Goal: Information Seeking & Learning: Learn about a topic

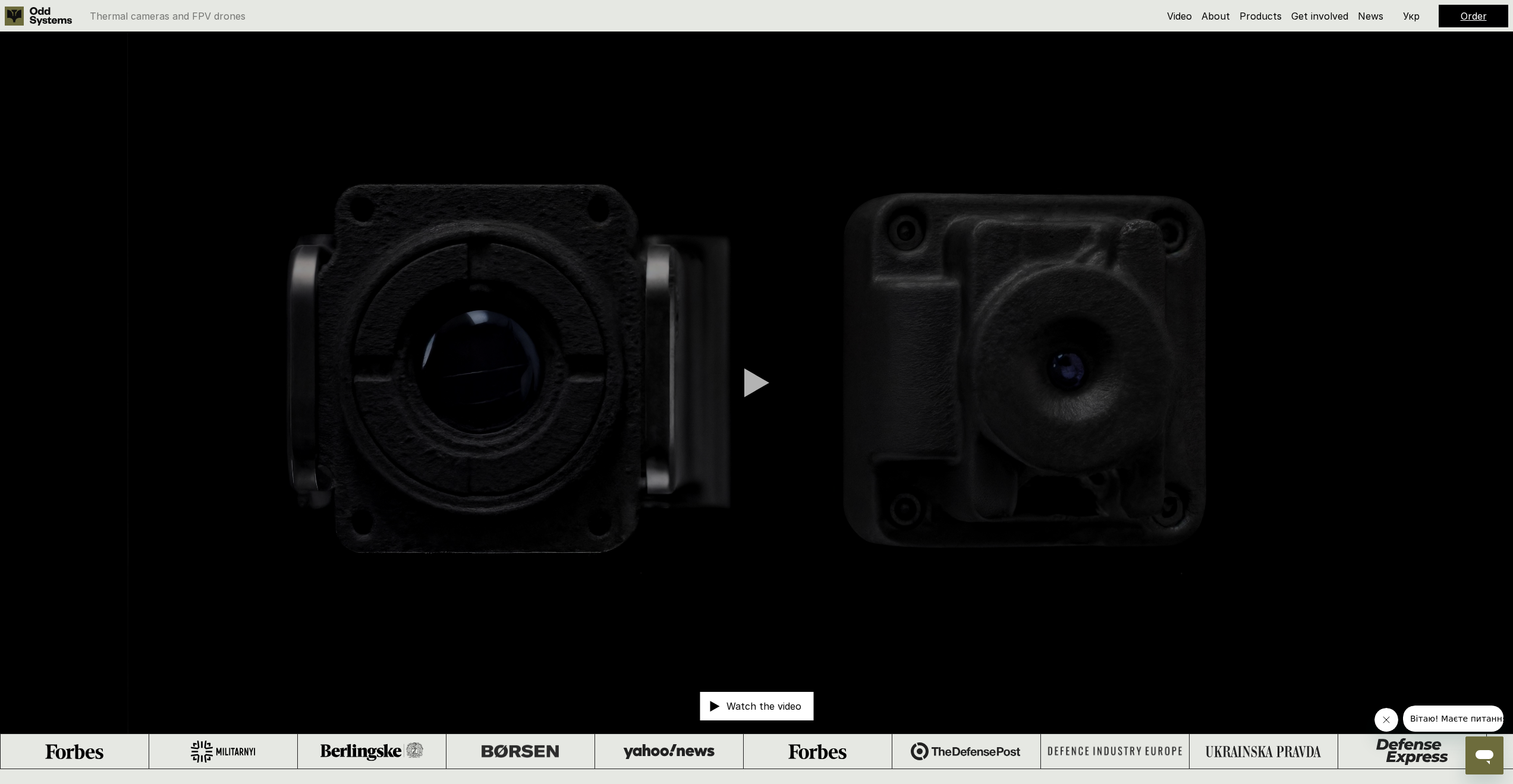
click at [744, 378] on div at bounding box center [756, 382] width 25 height 30
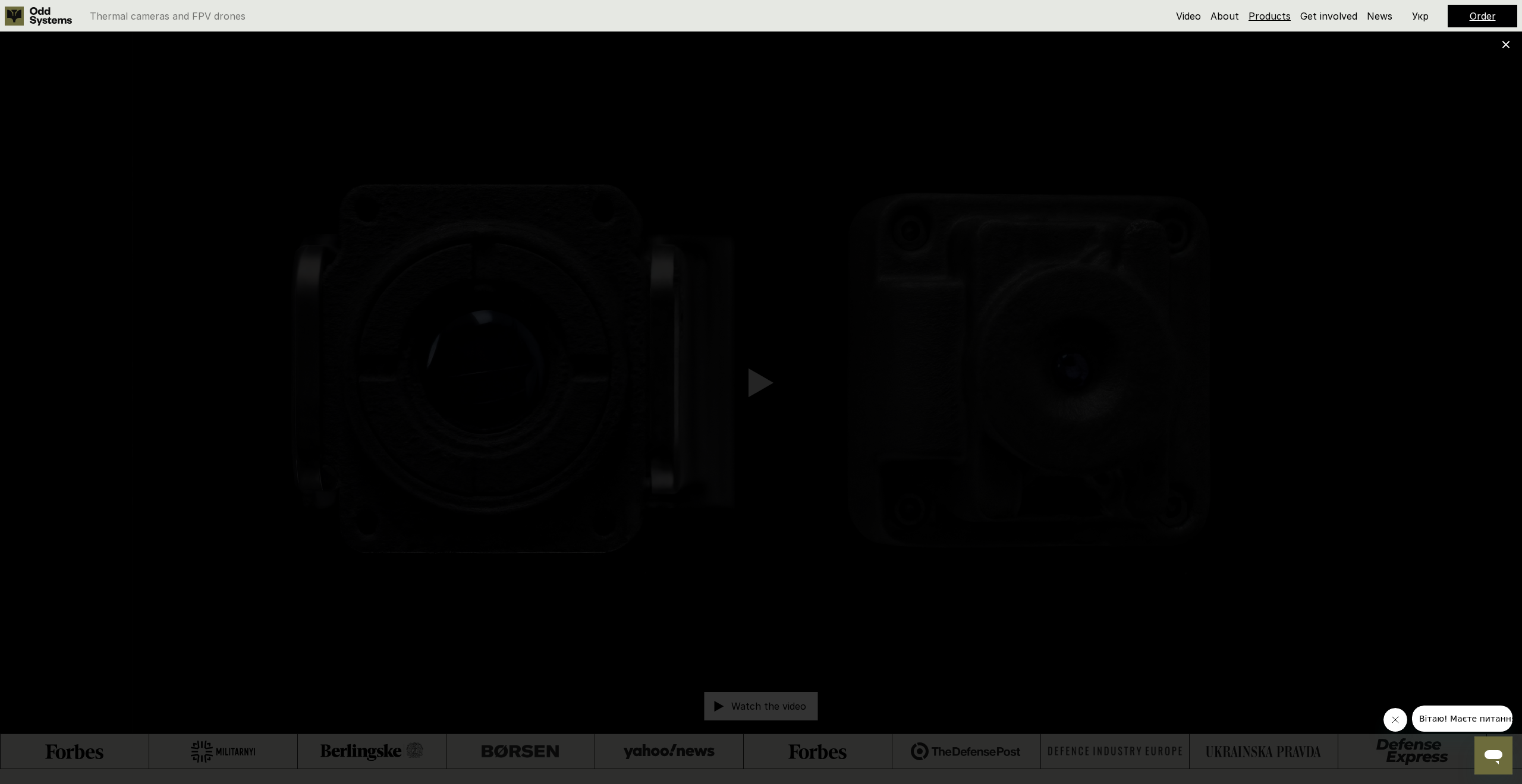
click at [1268, 14] on link "Products" at bounding box center [1269, 15] width 42 height 12
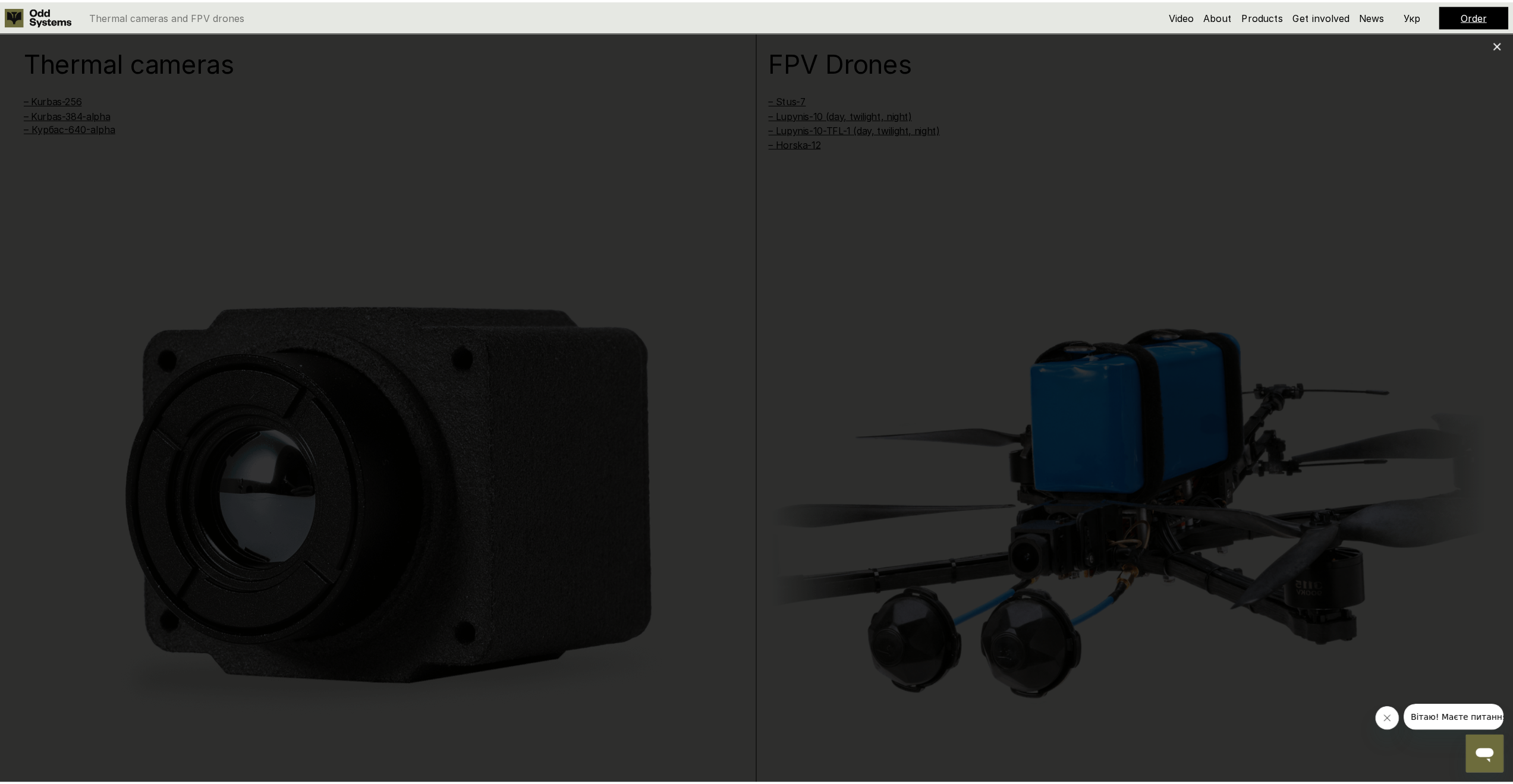
scroll to position [1553, 0]
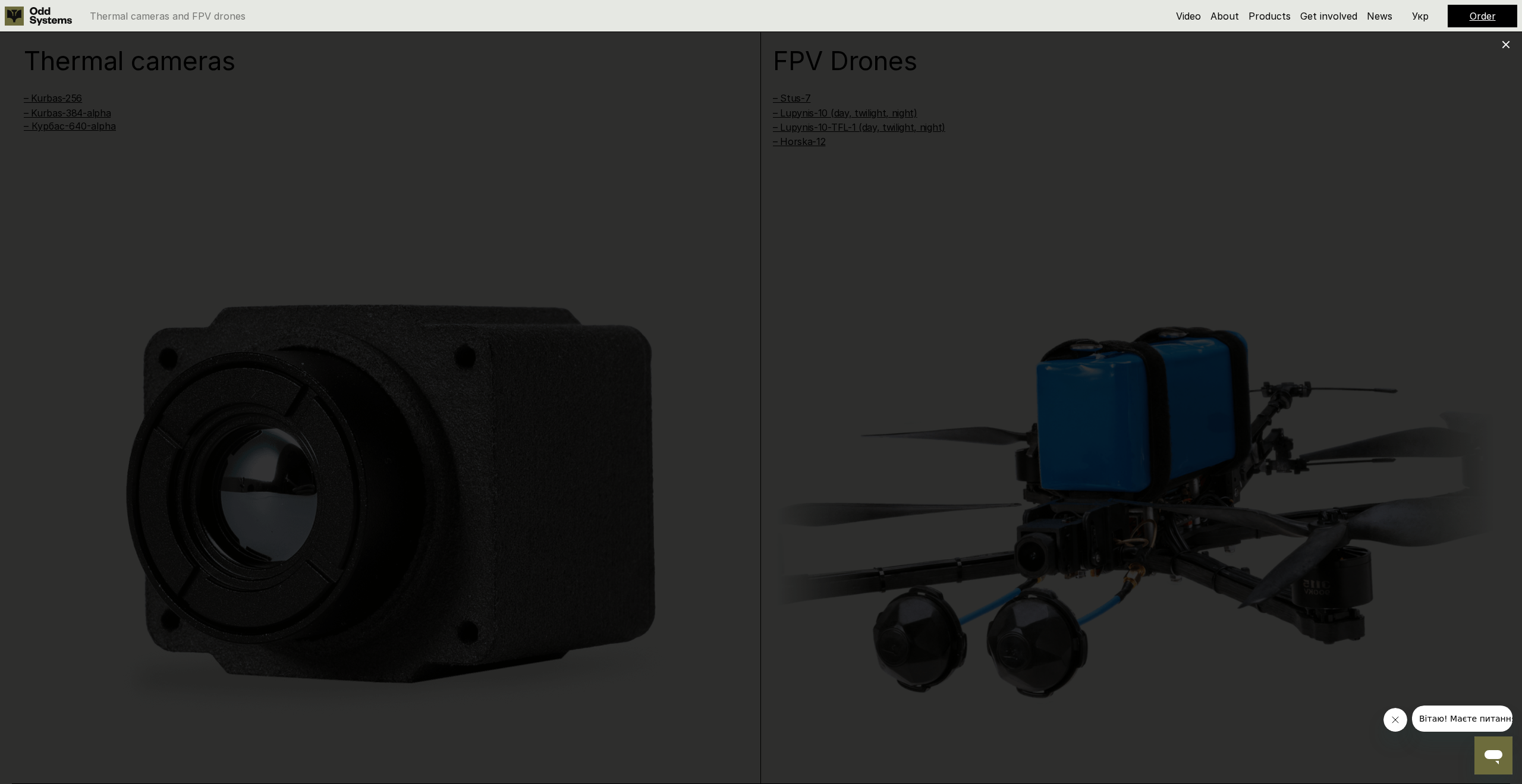
click at [1505, 44] on use at bounding box center [1506, 45] width 8 height 8
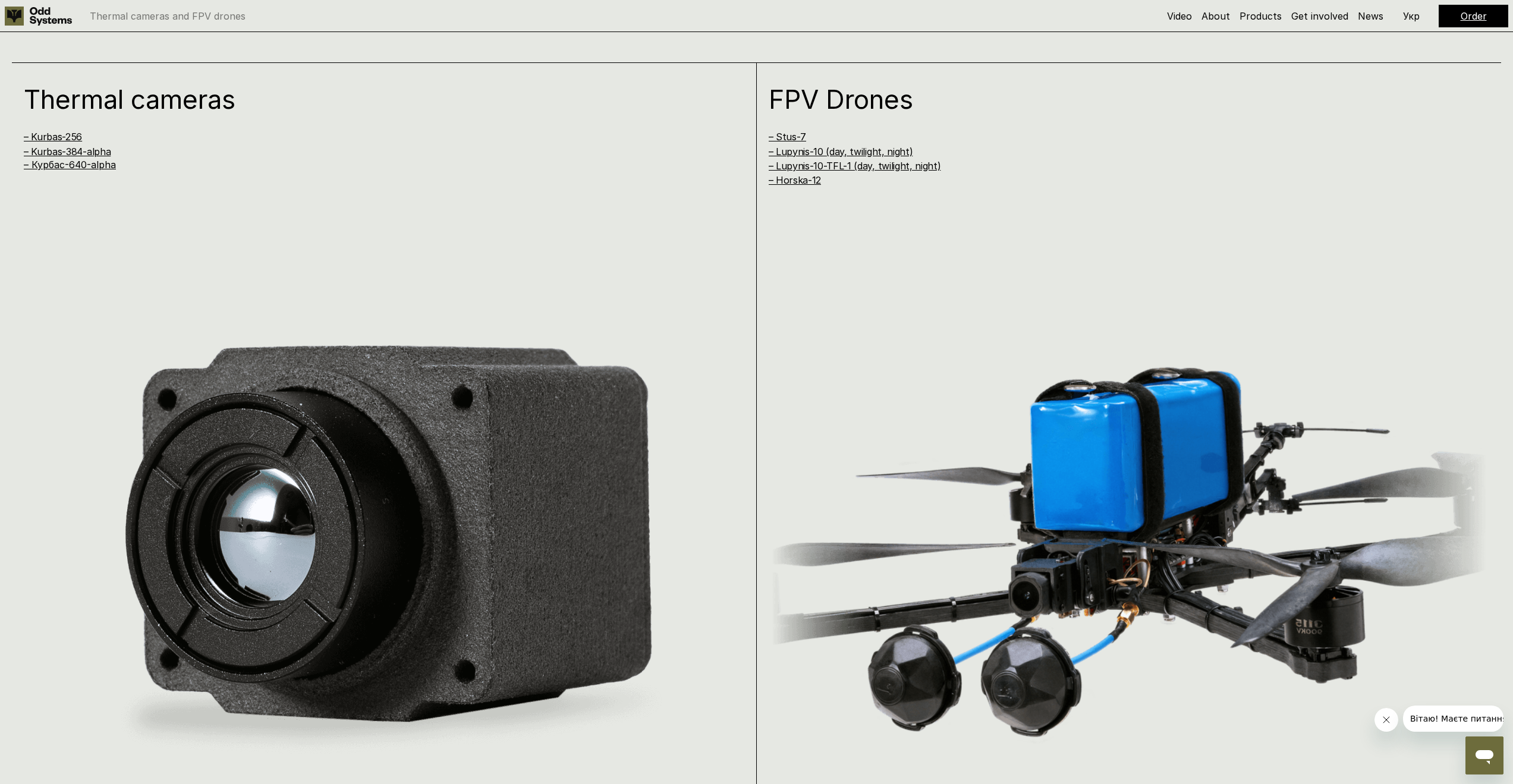
scroll to position [1493, 0]
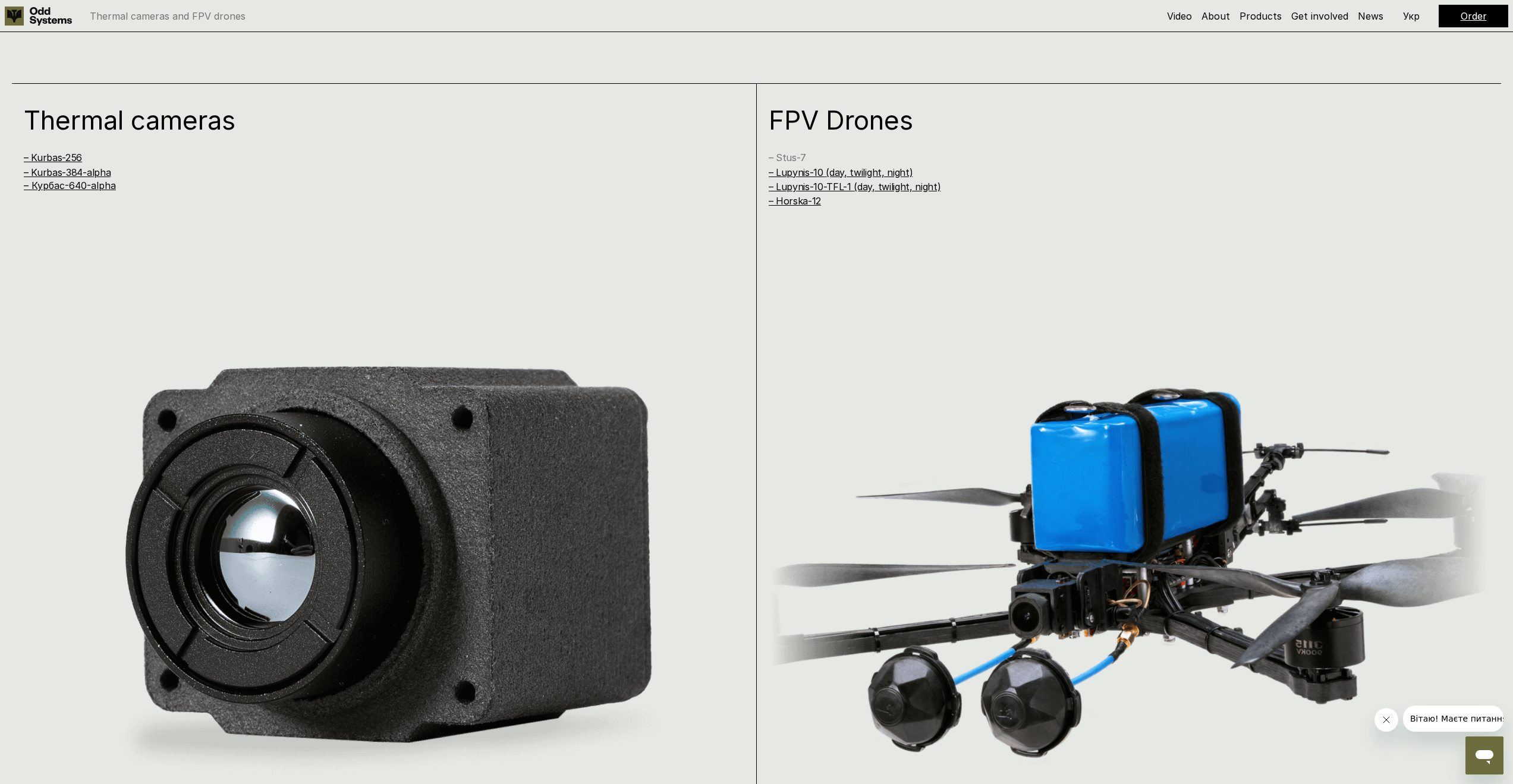
click at [787, 153] on link "– Stus-7" at bounding box center [787, 157] width 38 height 12
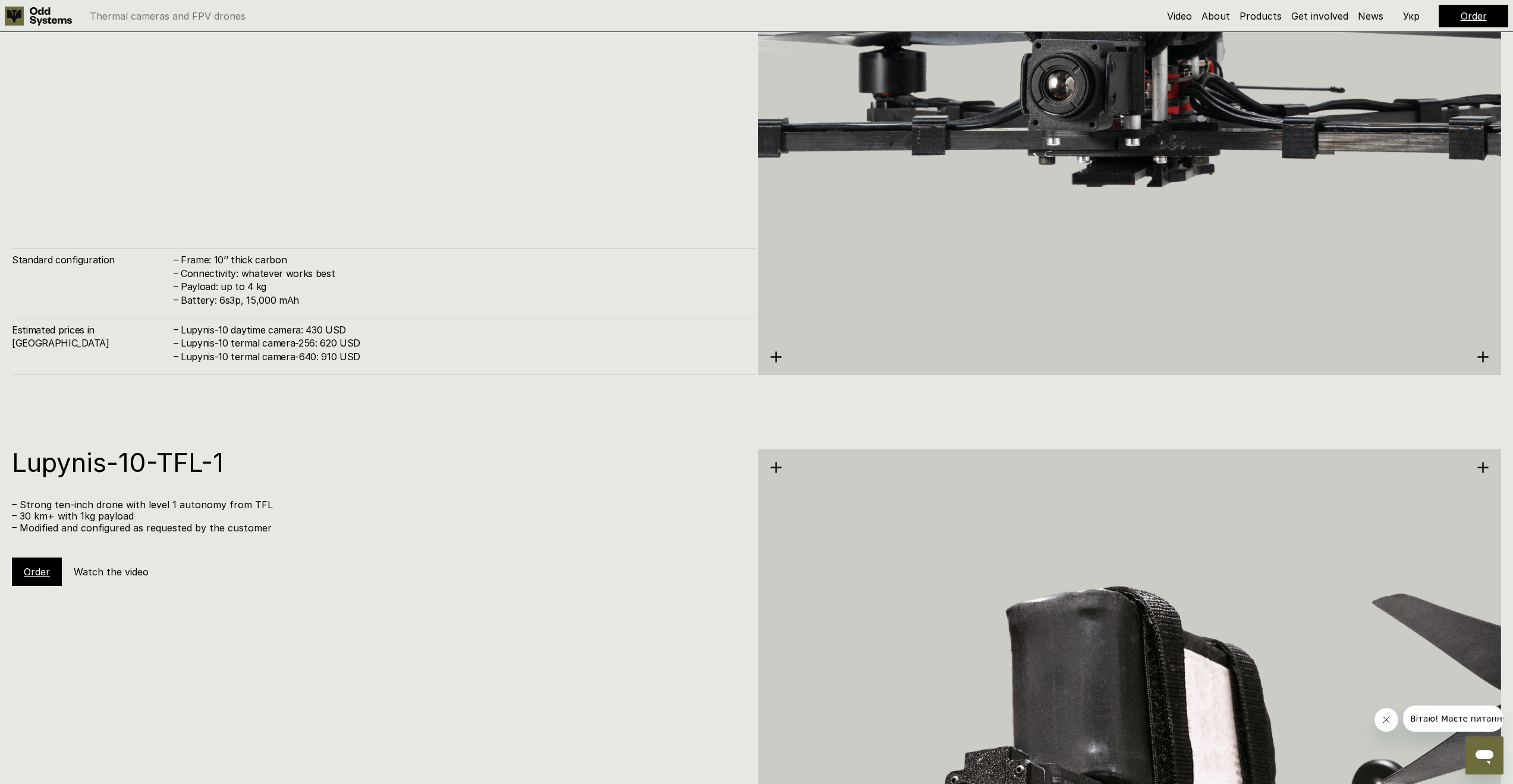
scroll to position [5698, 0]
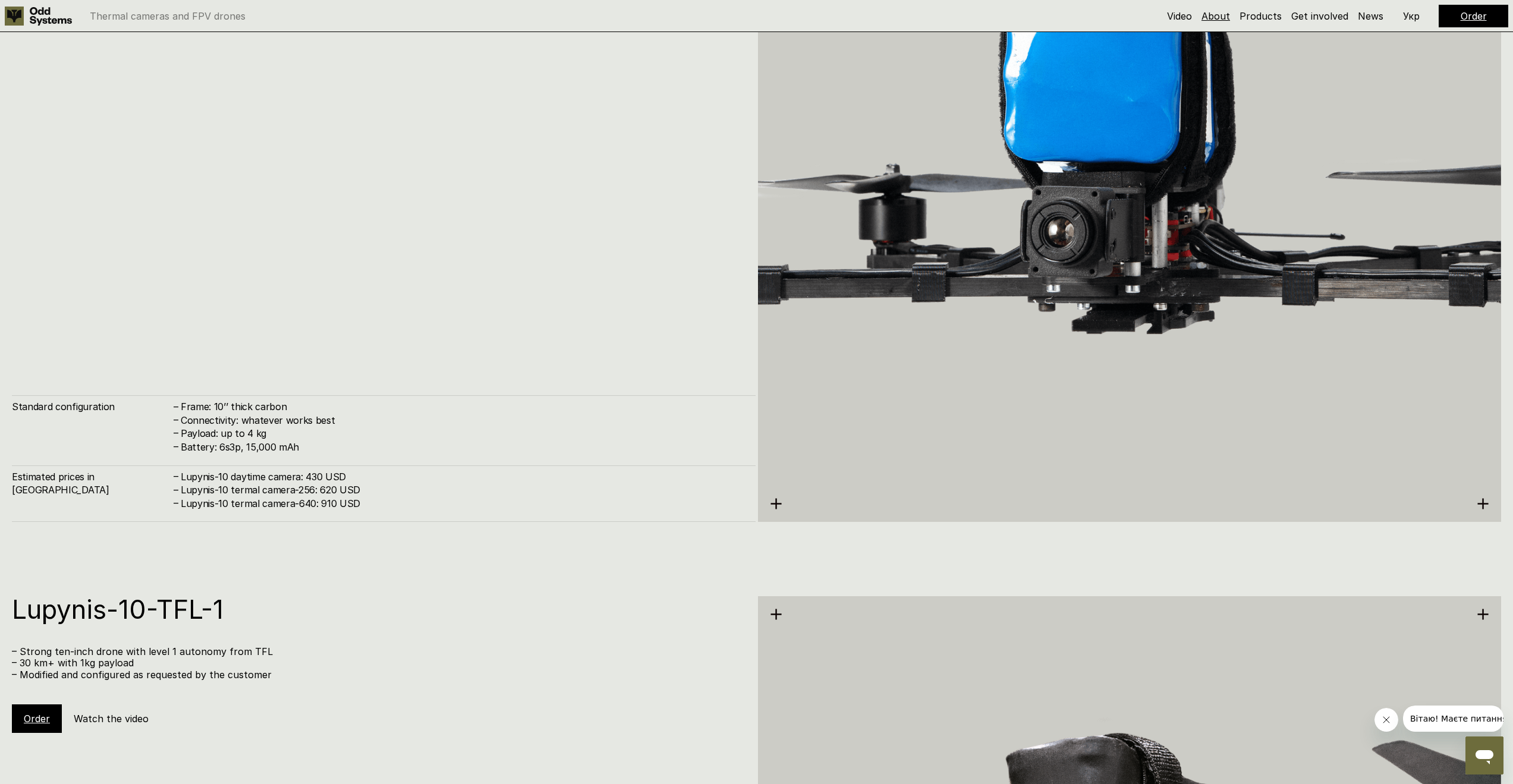
click at [1222, 13] on link "About" at bounding box center [1215, 15] width 29 height 12
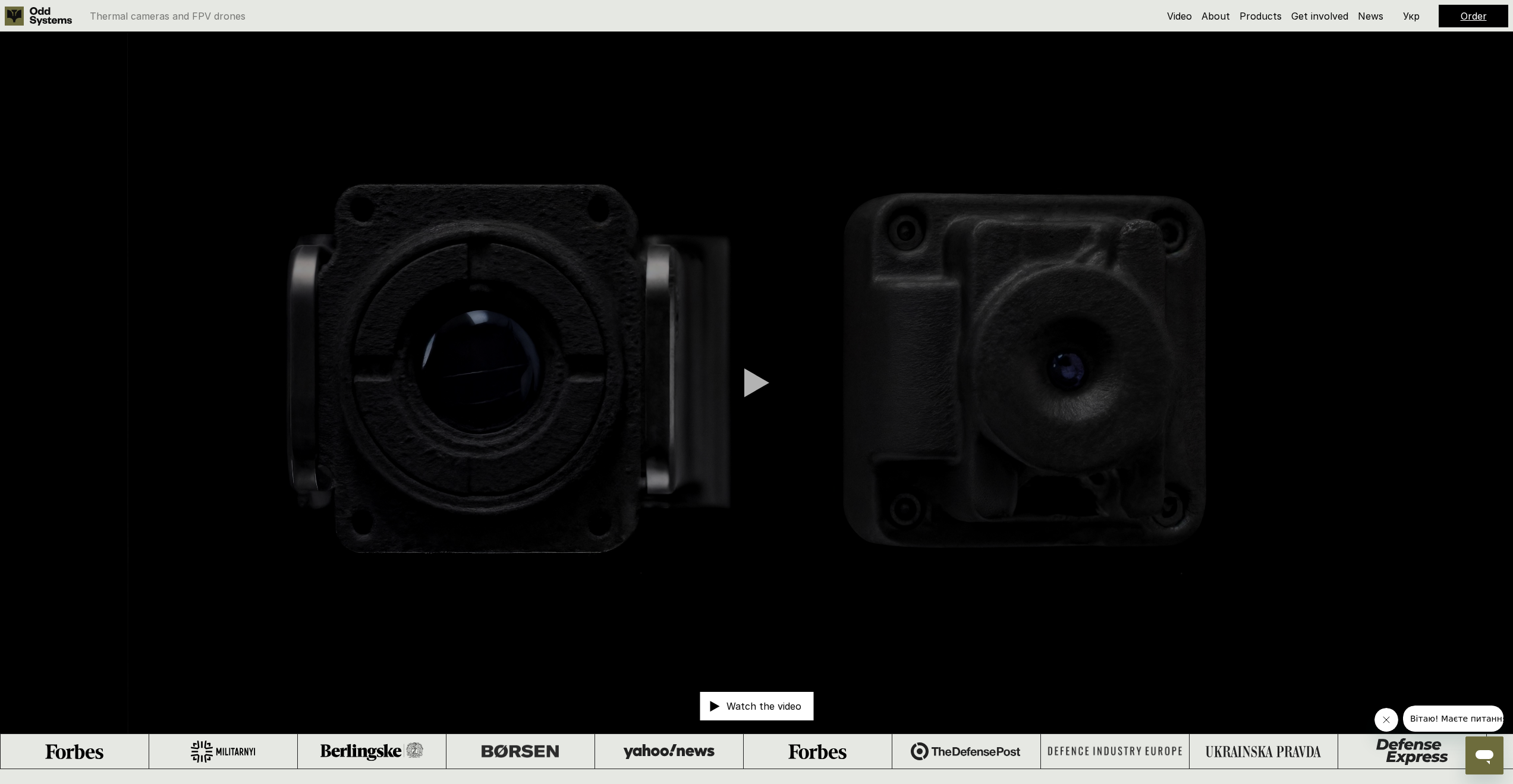
click at [38, 18] on icon at bounding box center [50, 16] width 42 height 19
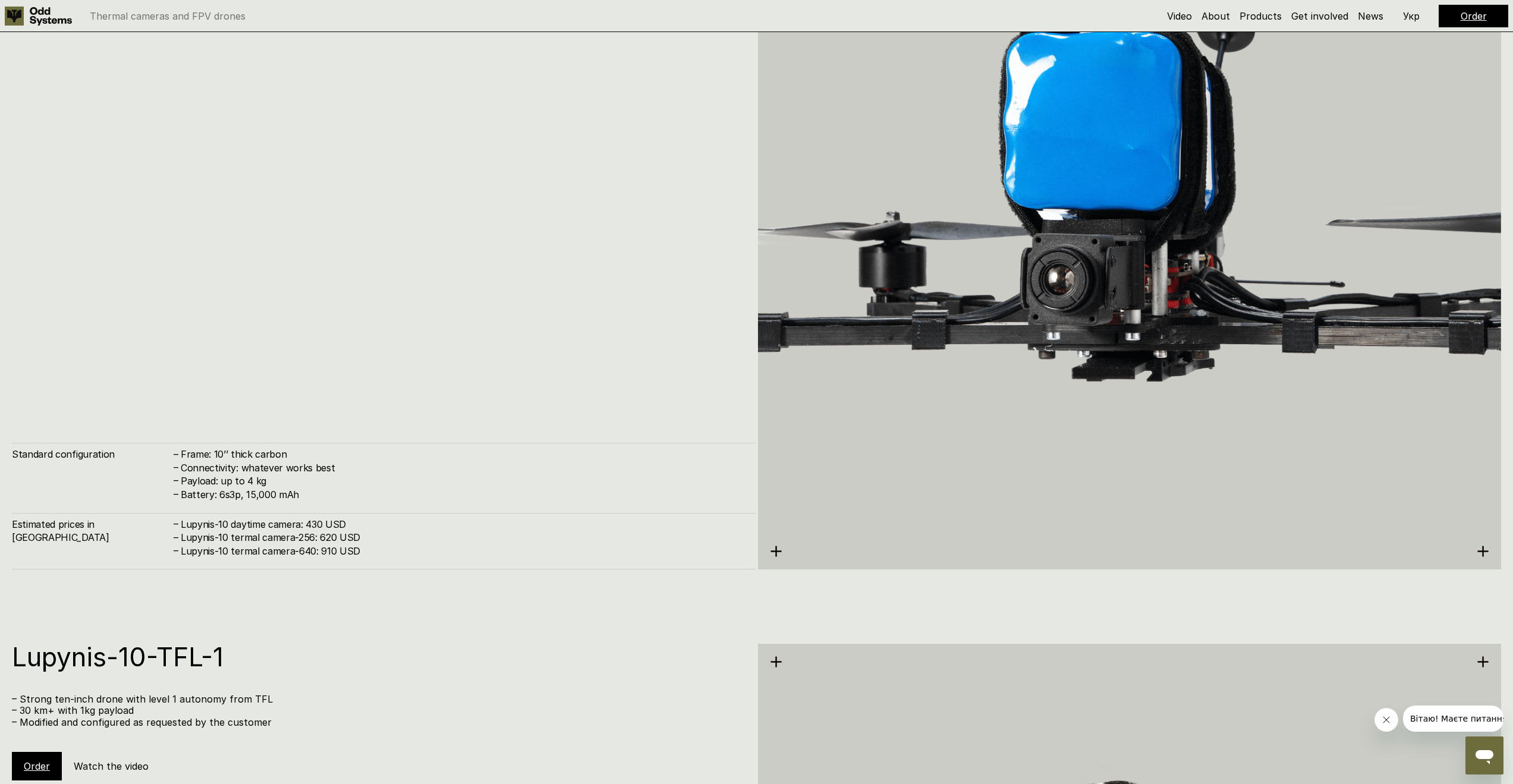
scroll to position [5645, 0]
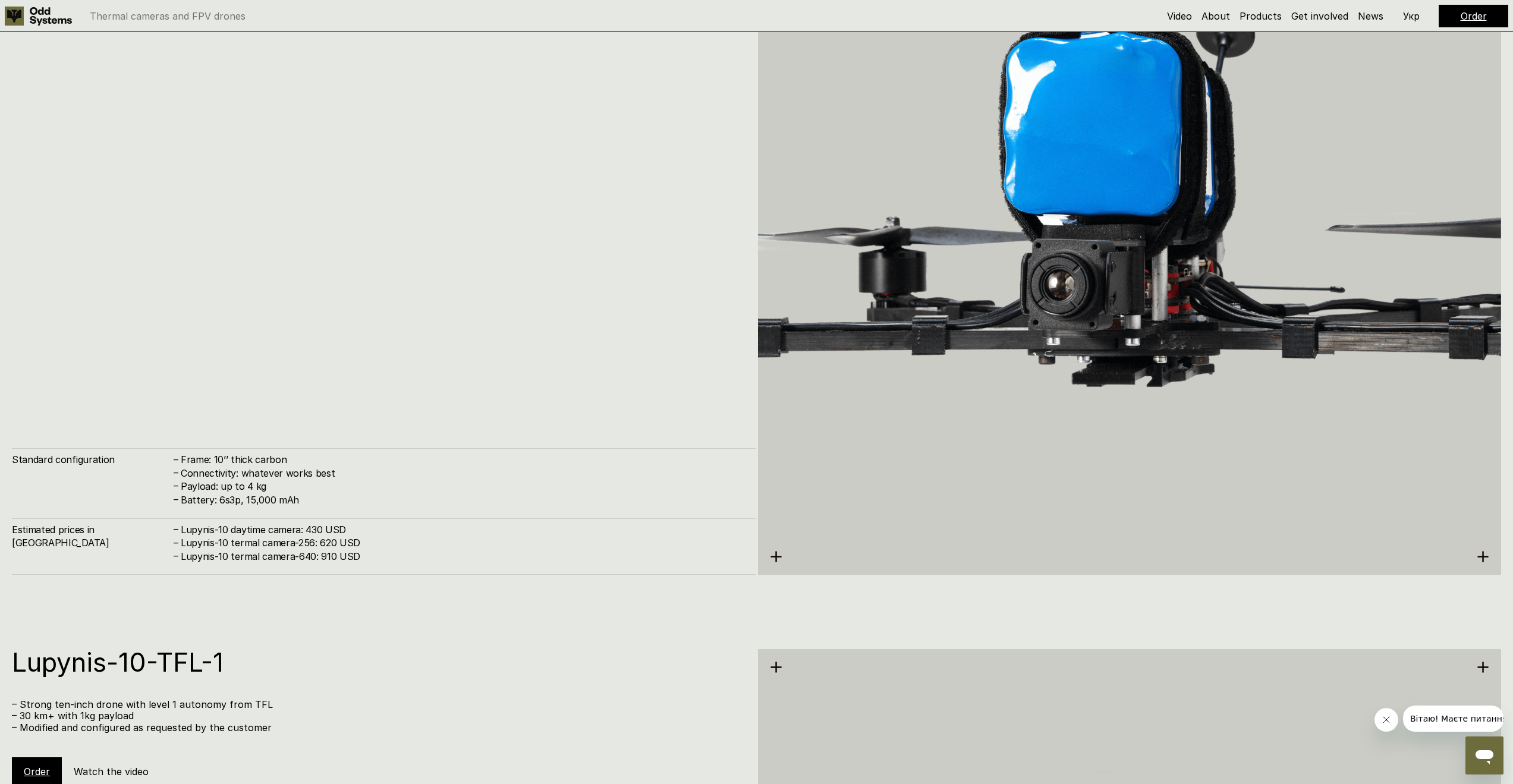
click at [1170, 266] on img at bounding box center [1130, 220] width 744 height 831
click at [777, 556] on icon at bounding box center [776, 556] width 13 height 13
click at [1485, 556] on use at bounding box center [1483, 556] width 11 height 11
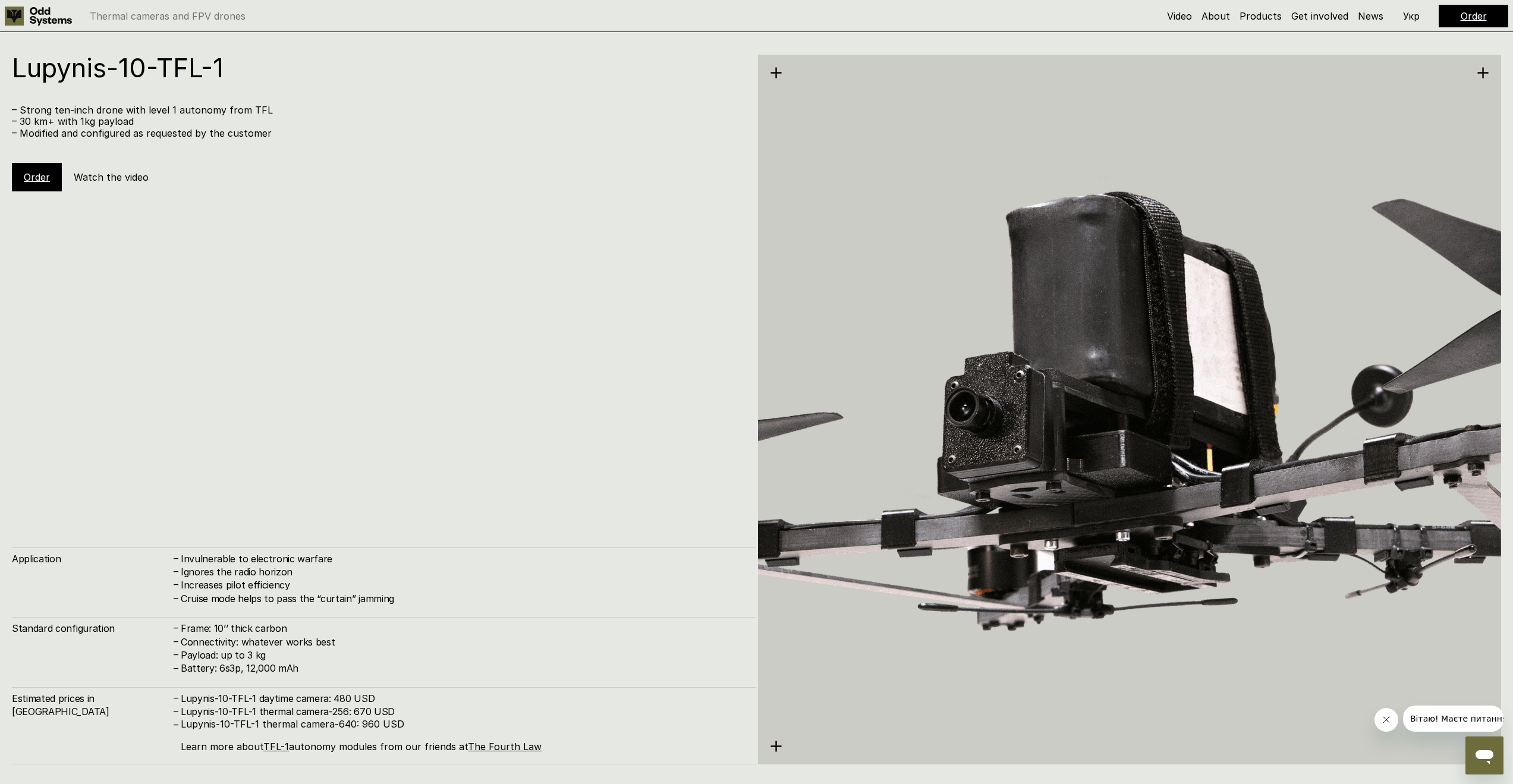
scroll to position [6298, 0]
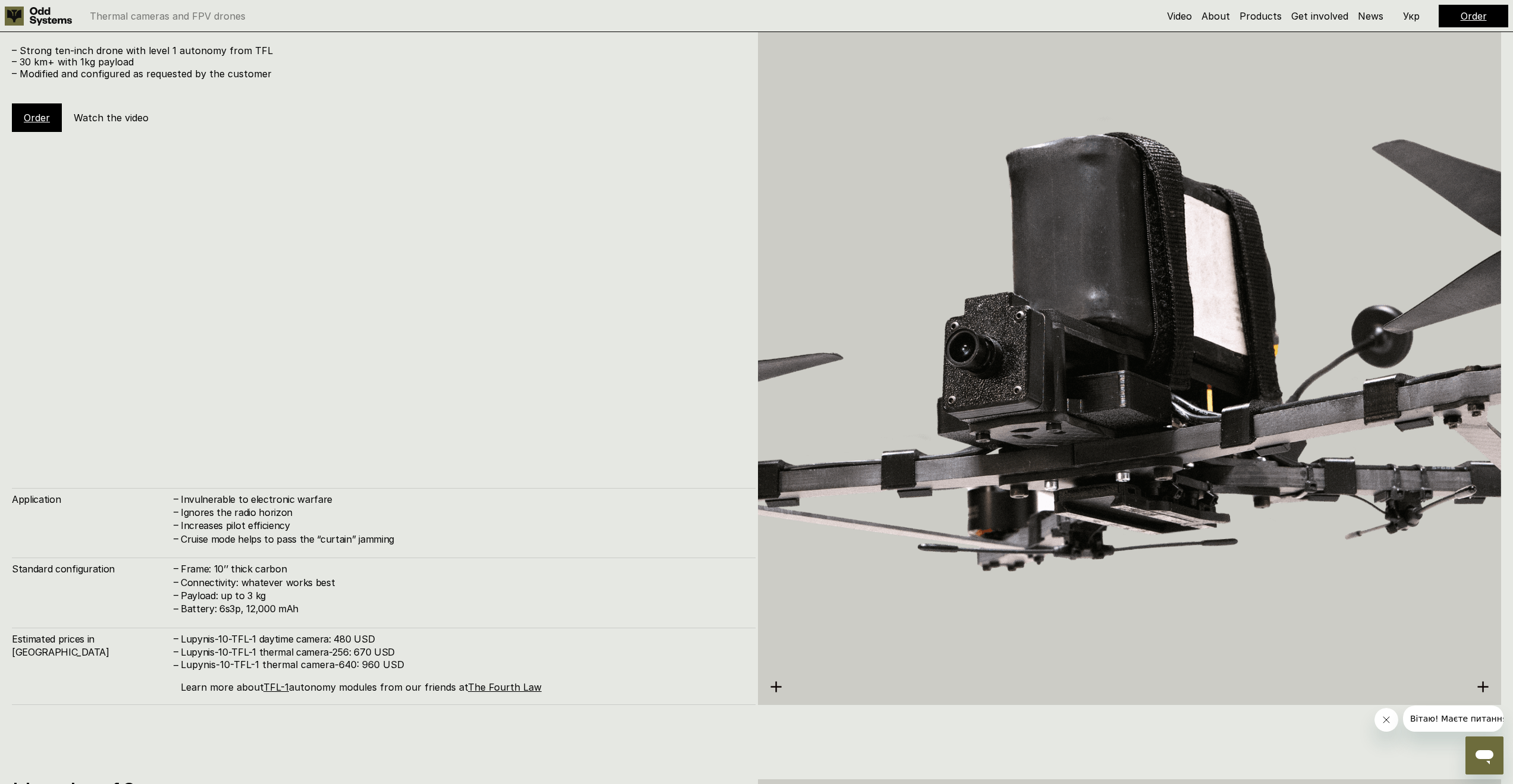
click at [123, 112] on h5 "Watch the video" at bounding box center [111, 117] width 75 height 13
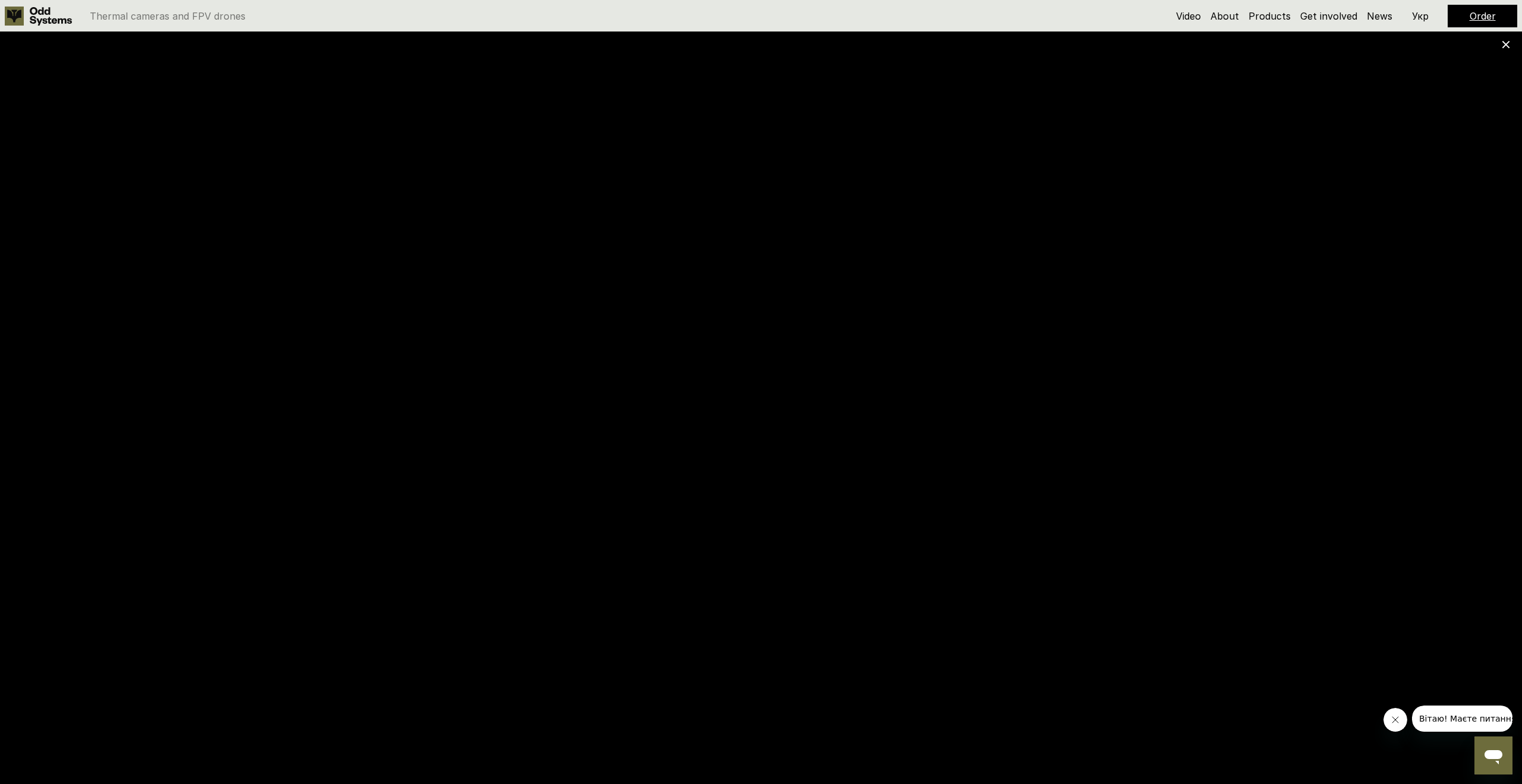
click at [1504, 43] on use at bounding box center [1506, 45] width 8 height 8
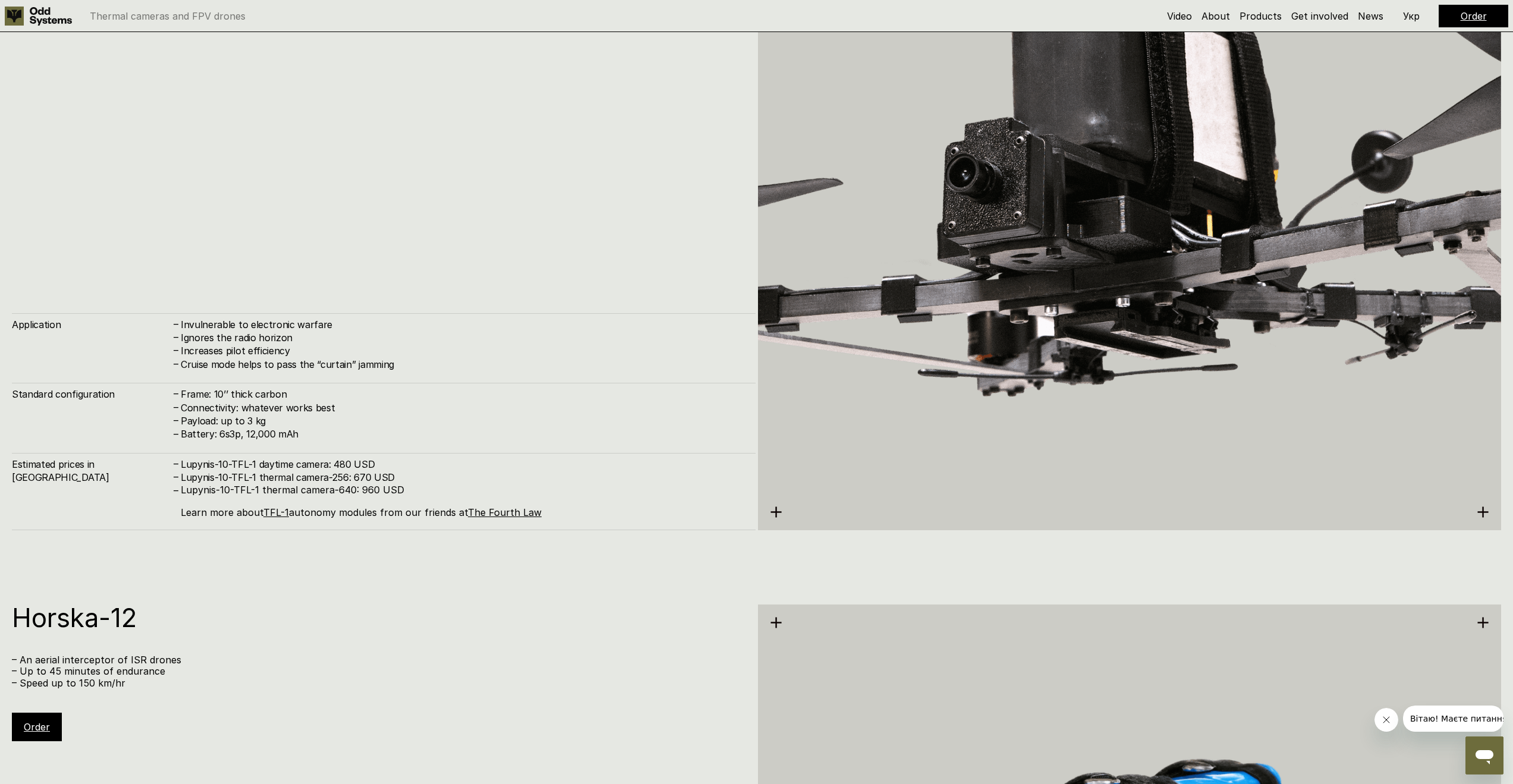
scroll to position [6476, 0]
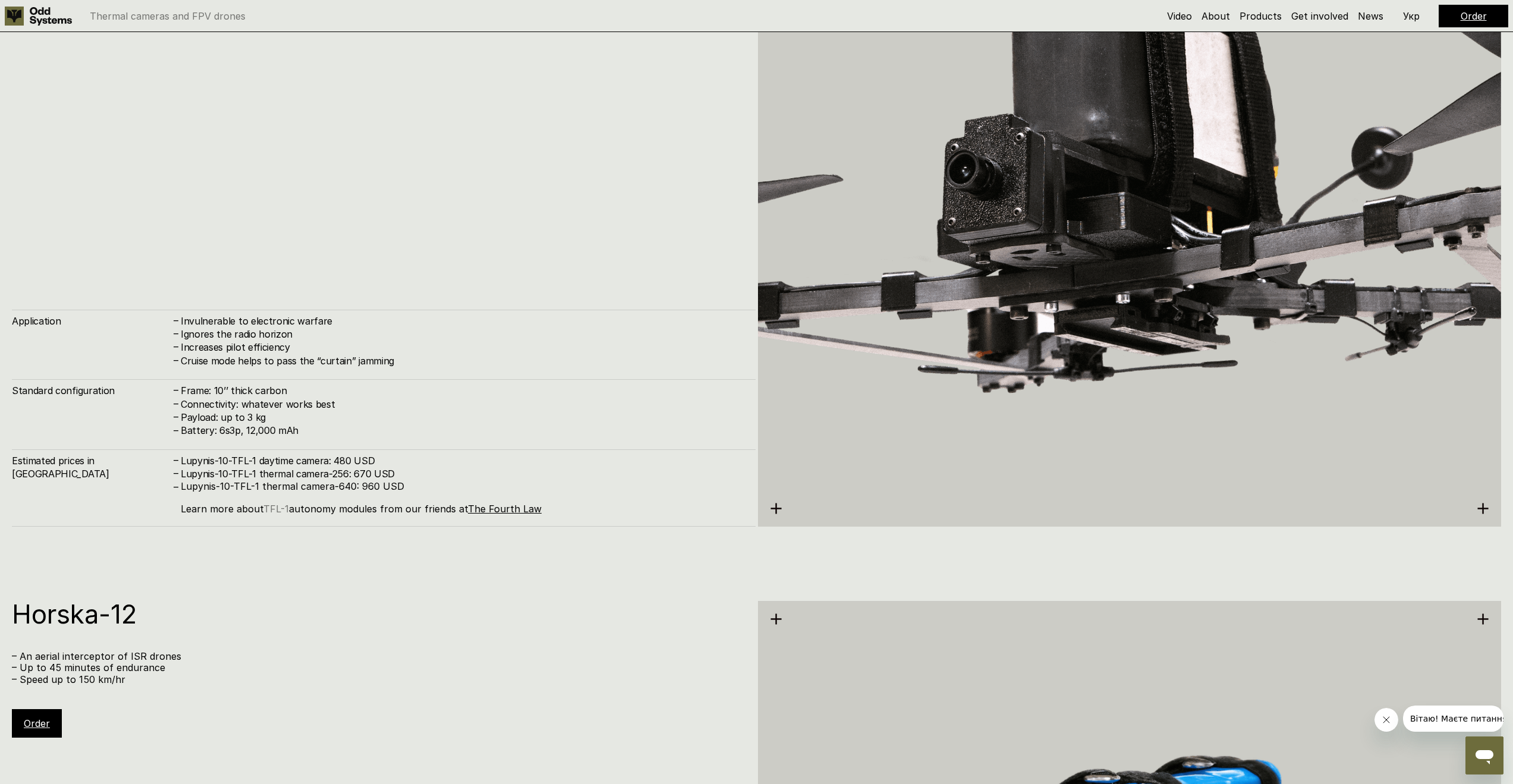
click at [277, 505] on link "TFL-1" at bounding box center [276, 508] width 26 height 12
